Goal: Use online tool/utility: Utilize a website feature to perform a specific function

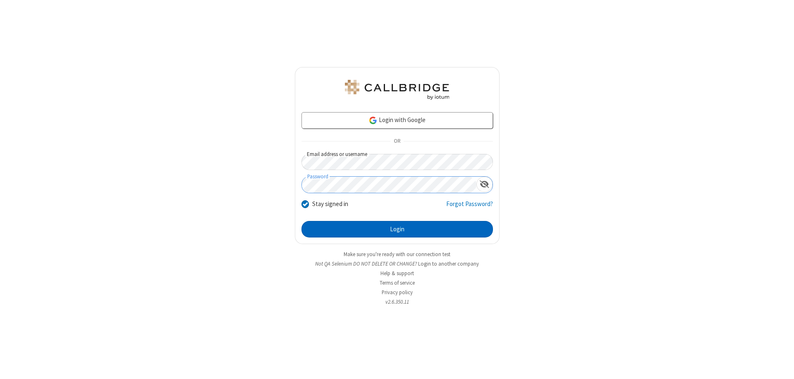
click at [397, 229] on button "Login" at bounding box center [396, 229] width 191 height 17
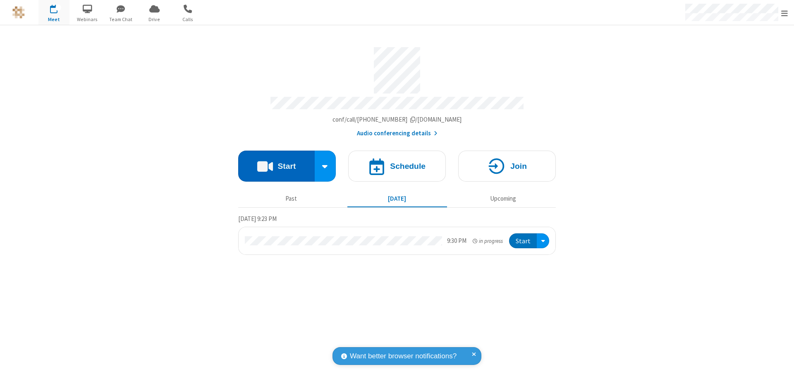
click at [276, 162] on button "Start" at bounding box center [276, 165] width 76 height 31
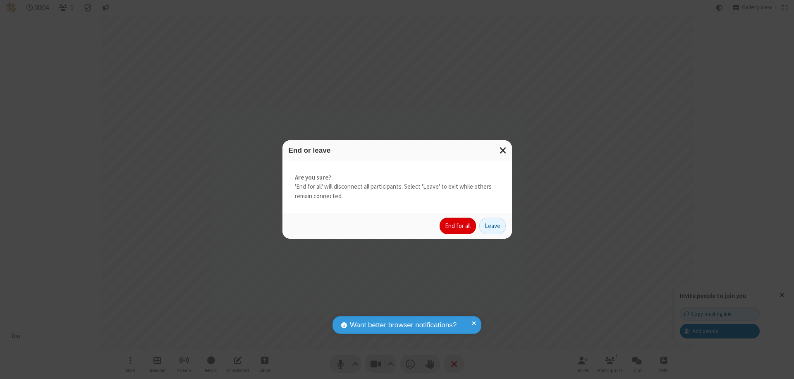
click at [458, 226] on button "End for all" at bounding box center [457, 225] width 36 height 17
